Goal: Find specific page/section: Find specific page/section

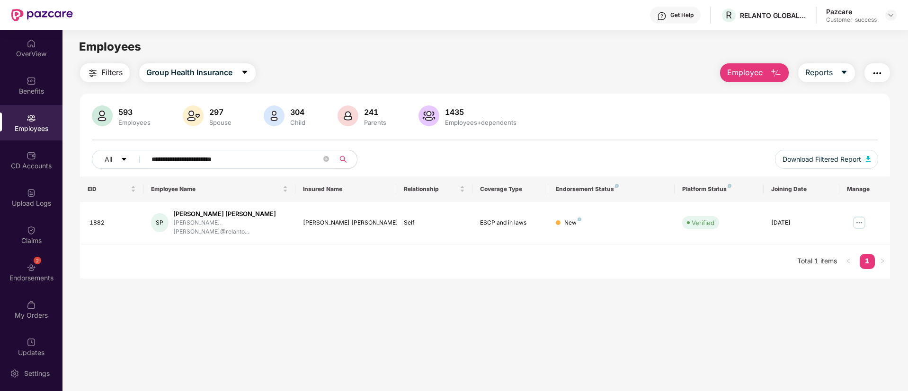
click at [281, 157] on input "**********" at bounding box center [236, 159] width 170 height 14
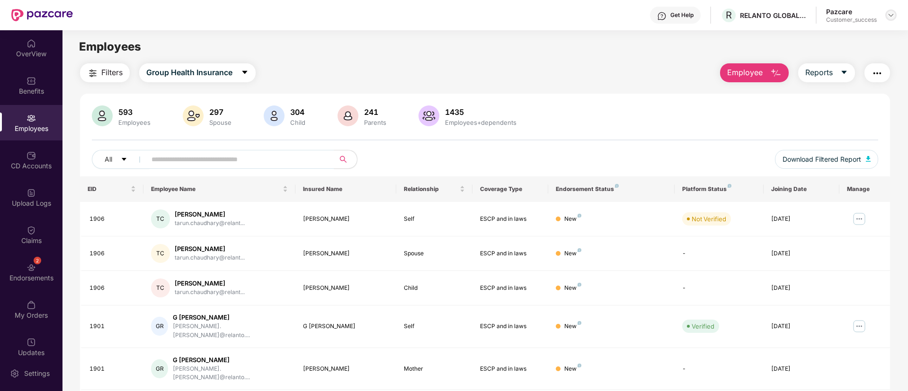
click at [893, 9] on div at bounding box center [890, 14] width 11 height 11
click at [890, 14] on img at bounding box center [891, 15] width 8 height 8
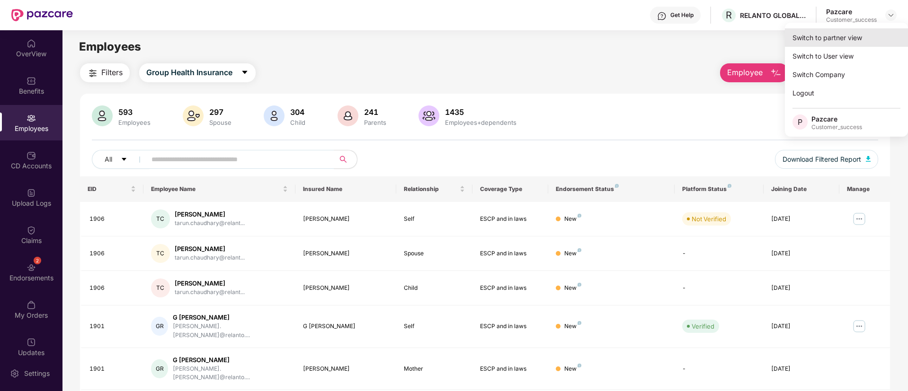
click at [837, 44] on div "Switch to partner view" at bounding box center [845, 37] width 123 height 18
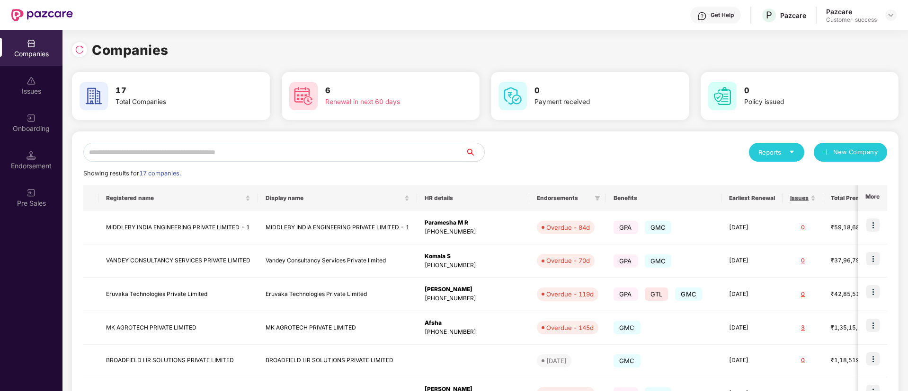
click at [205, 153] on input "text" at bounding box center [274, 152] width 382 height 19
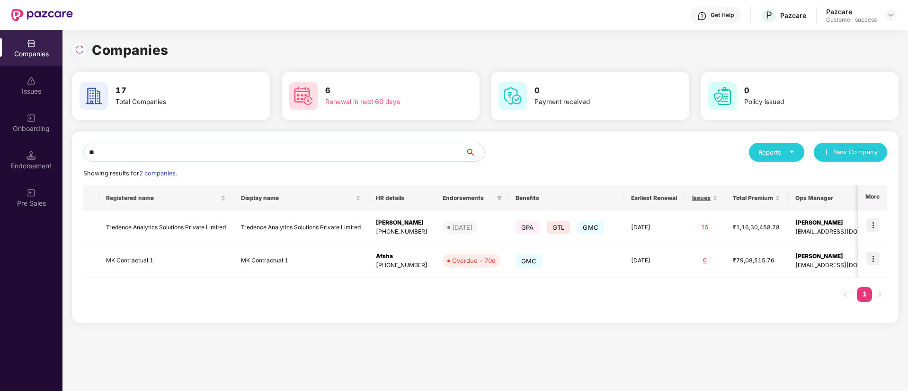
type input "*"
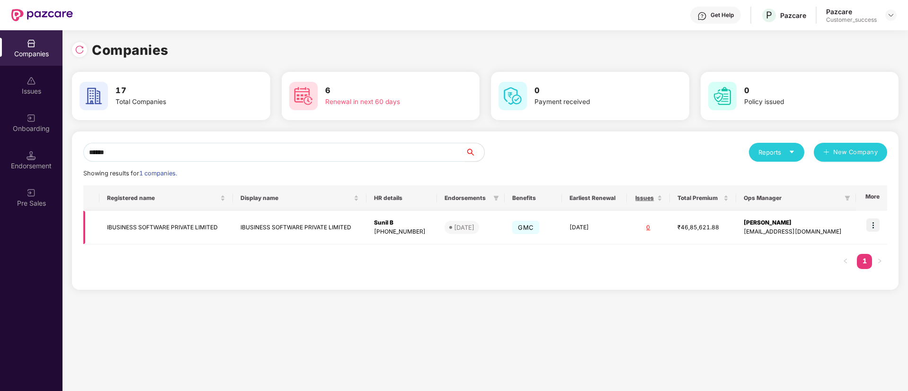
type input "******"
click at [878, 225] on img at bounding box center [872, 225] width 13 height 13
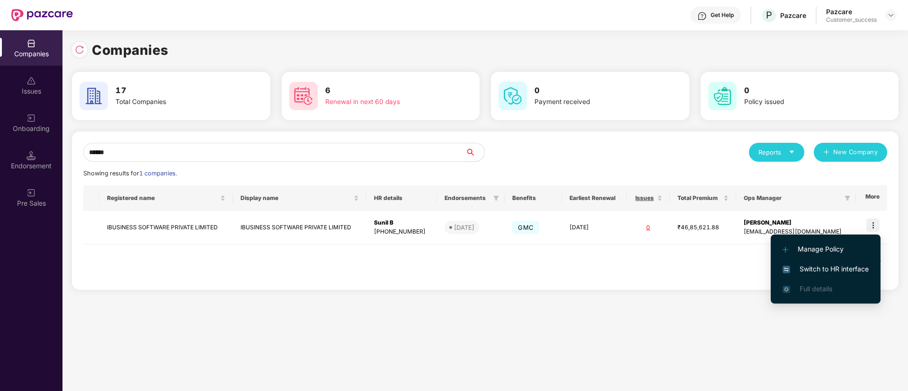
click at [827, 265] on span "Switch to HR interface" at bounding box center [825, 269] width 86 height 10
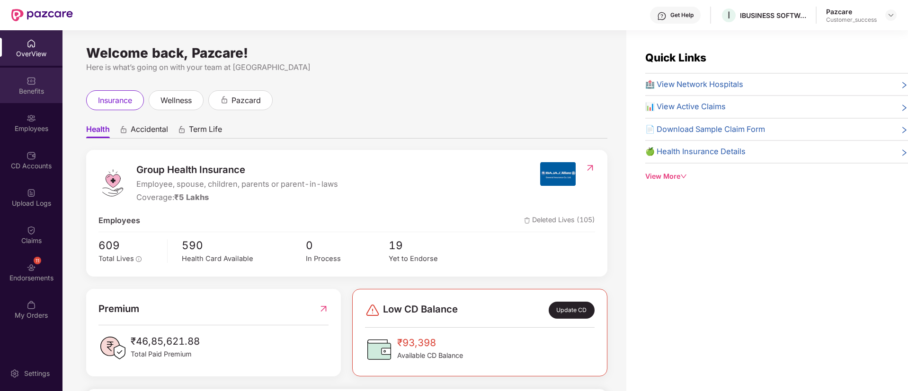
click at [43, 102] on div "Benefits" at bounding box center [31, 85] width 62 height 35
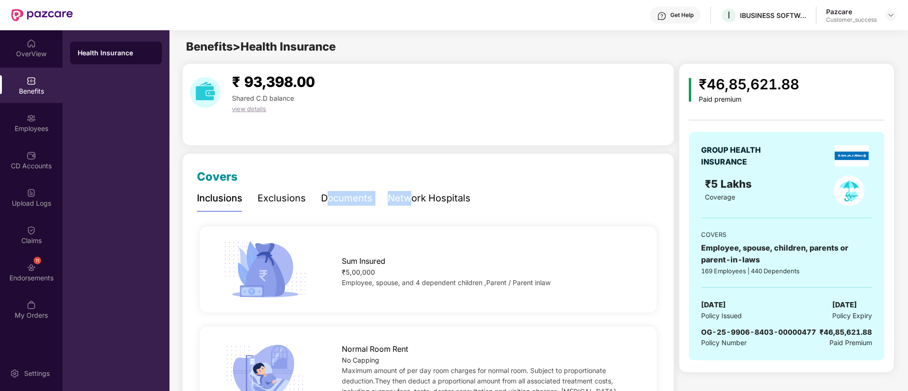
drag, startPoint x: 409, startPoint y: 201, endPoint x: 329, endPoint y: 198, distance: 80.0
click at [329, 198] on div "Inclusions Exclusions Documents Network Hospitals" at bounding box center [333, 198] width 273 height 26
click at [329, 198] on div "Documents" at bounding box center [347, 198] width 52 height 15
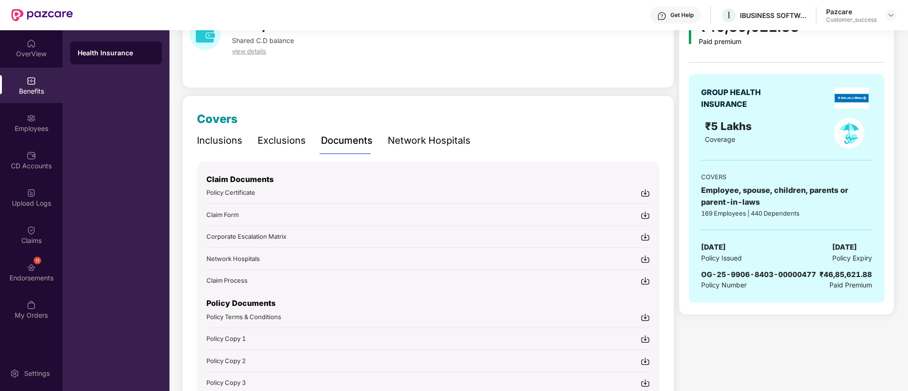
scroll to position [58, 0]
click at [360, 217] on div "Claim Form" at bounding box center [427, 214] width 443 height 10
